Goal: Find specific page/section: Find specific page/section

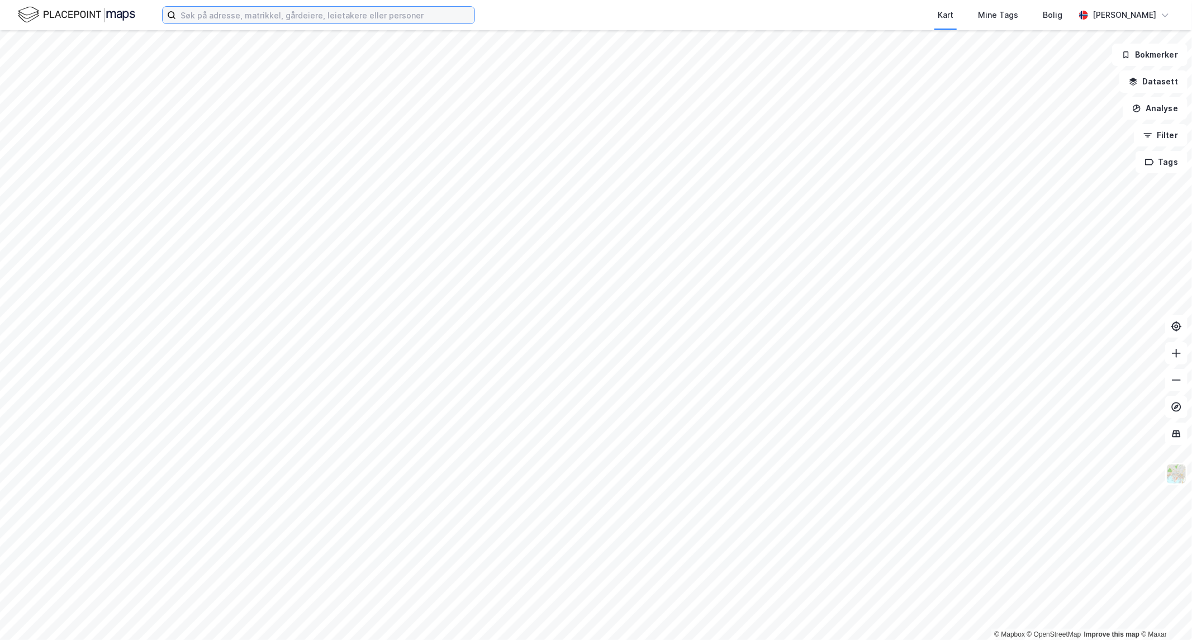
click at [304, 13] on input at bounding box center [325, 15] width 299 height 17
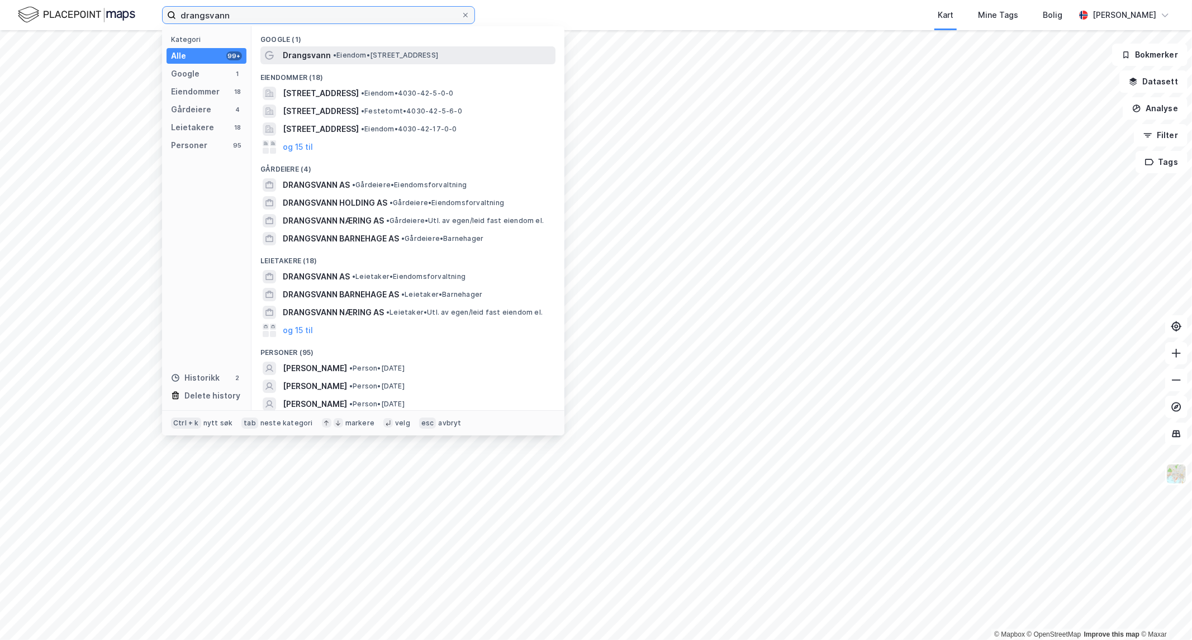
type input "drangsvann"
click at [311, 59] on span "Drangsvann" at bounding box center [307, 55] width 48 height 13
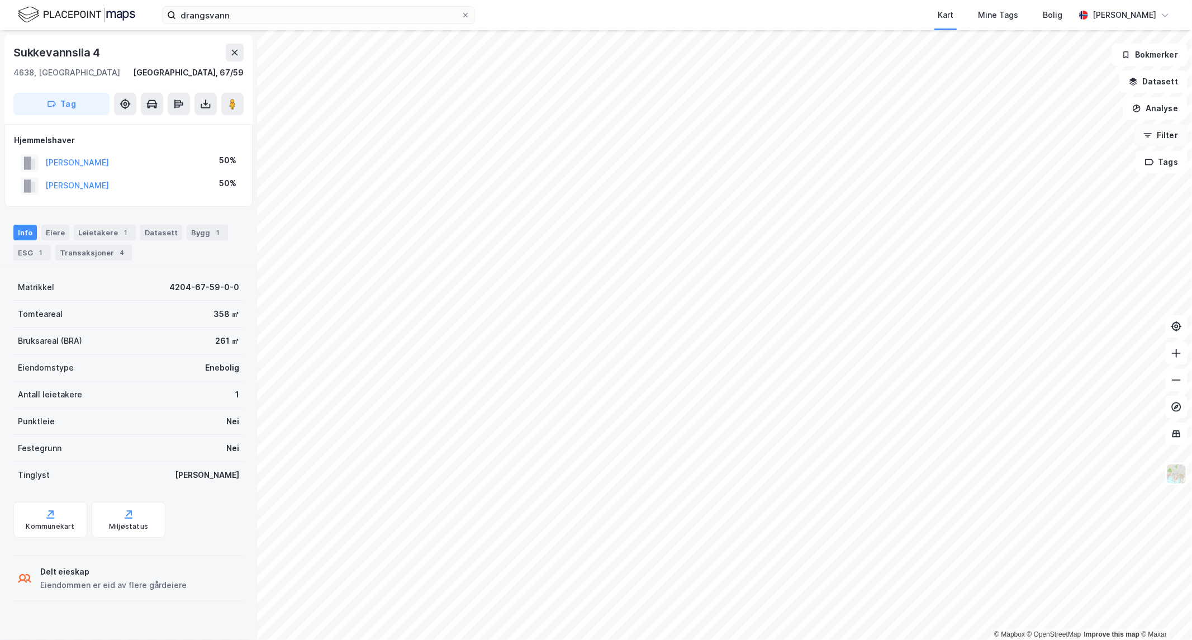
click at [1173, 143] on button "Filter" at bounding box center [1161, 135] width 54 height 22
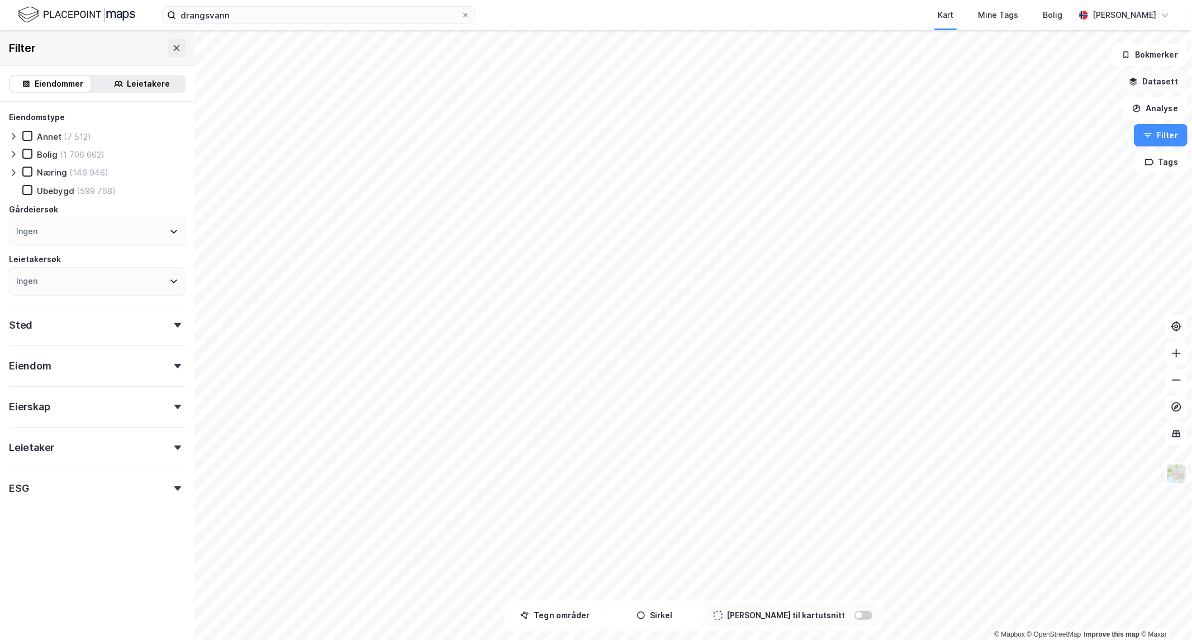
click at [1141, 84] on button "Datasett" at bounding box center [1154, 81] width 68 height 22
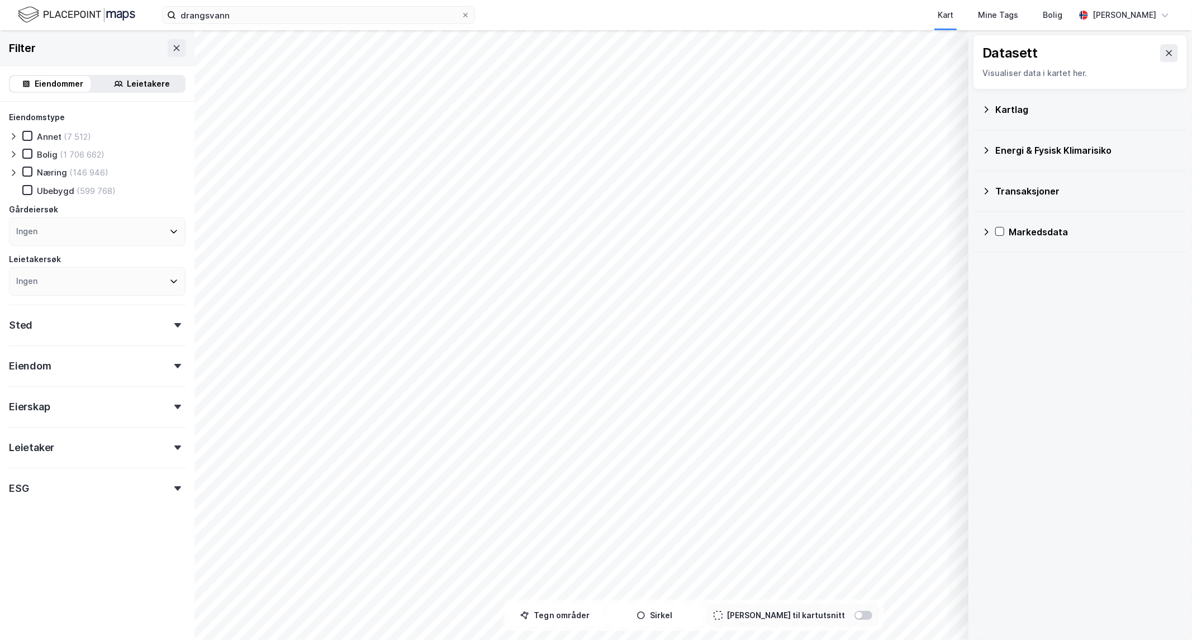
click at [990, 108] on icon at bounding box center [986, 109] width 9 height 9
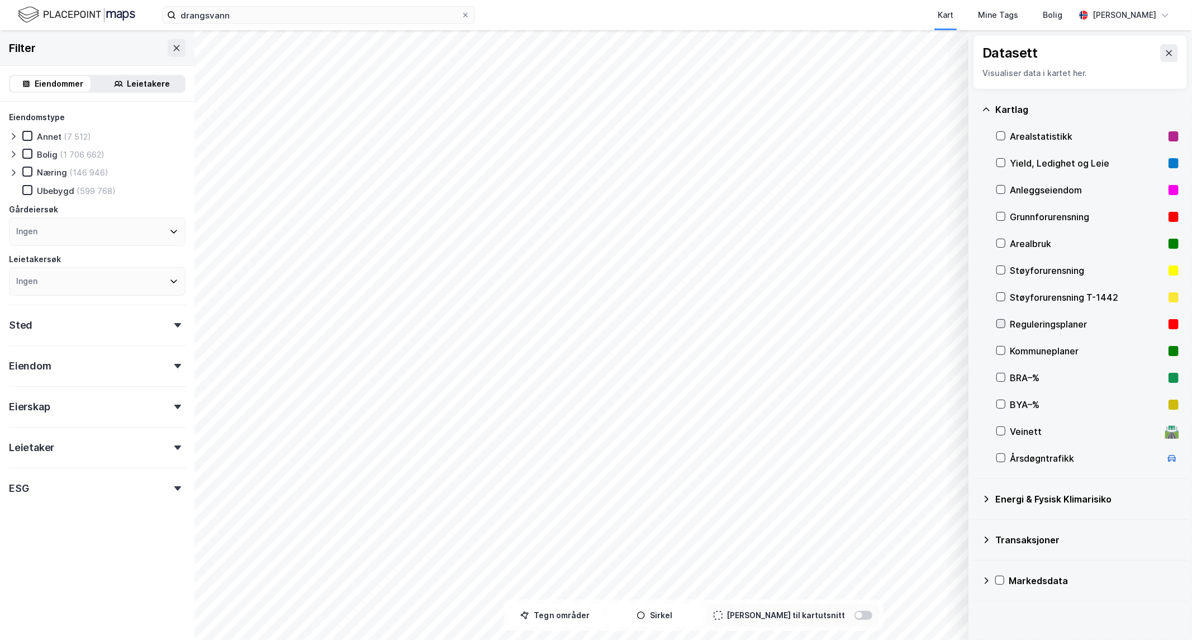
click at [1003, 326] on icon at bounding box center [1001, 324] width 8 height 8
click at [1002, 349] on icon at bounding box center [1001, 351] width 8 height 8
click at [1000, 320] on icon at bounding box center [1001, 324] width 8 height 8
click at [998, 321] on icon at bounding box center [1001, 324] width 8 height 8
click at [1002, 347] on icon at bounding box center [1001, 351] width 8 height 8
